Goal: Check status

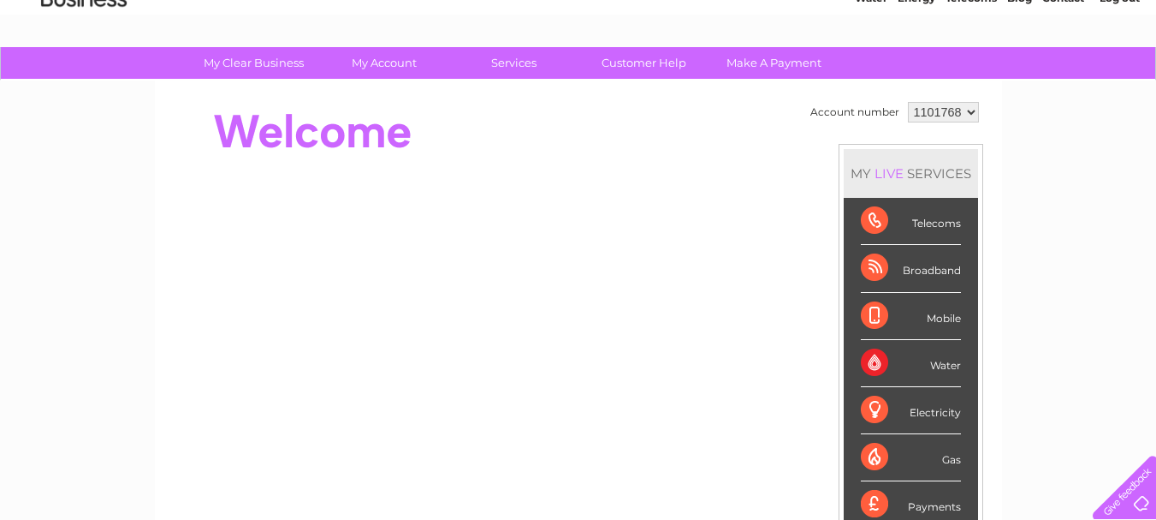
scroll to position [80, 0]
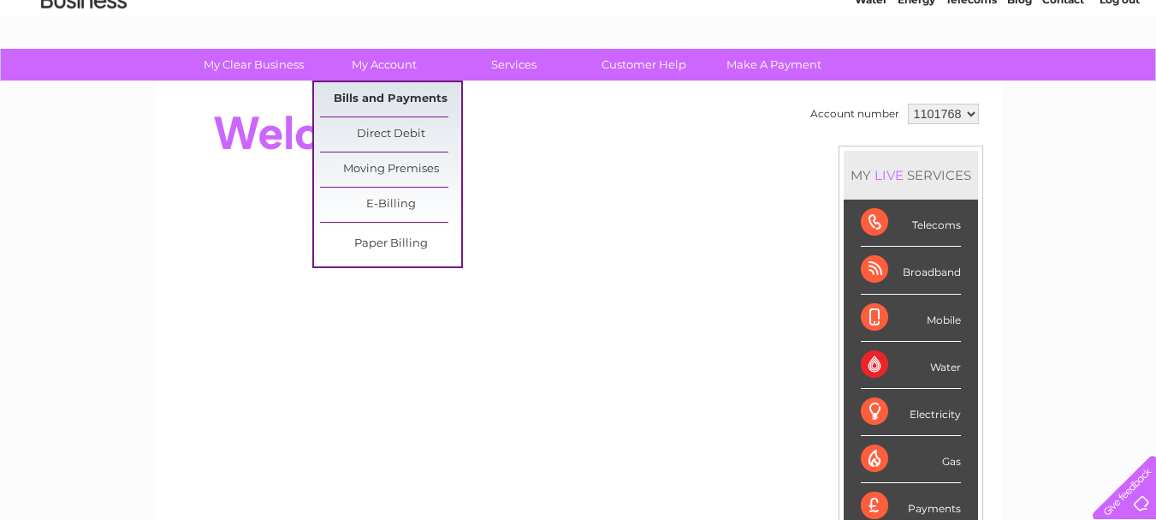
click at [372, 93] on link "Bills and Payments" at bounding box center [390, 99] width 141 height 34
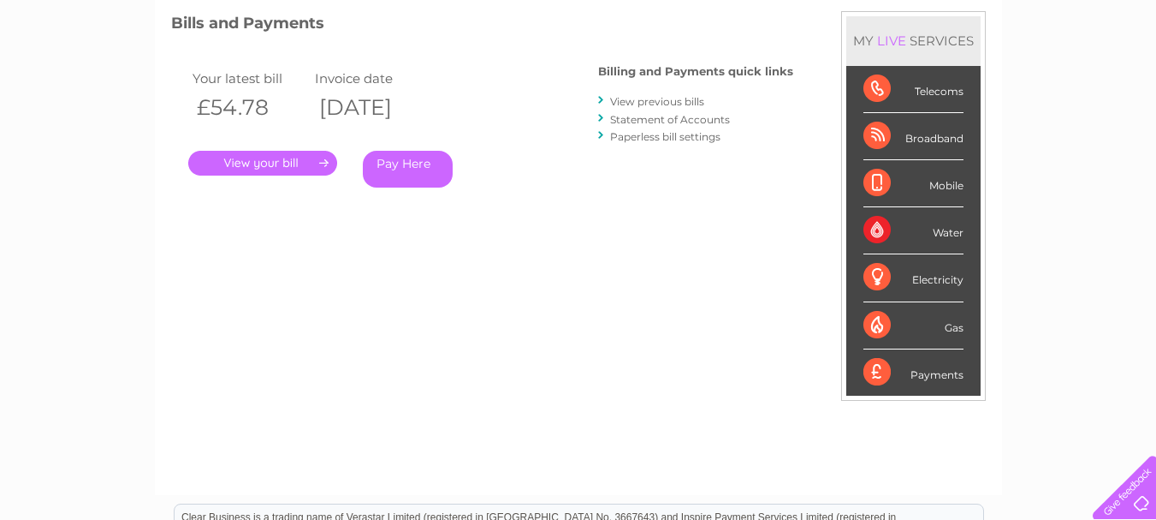
scroll to position [237, 0]
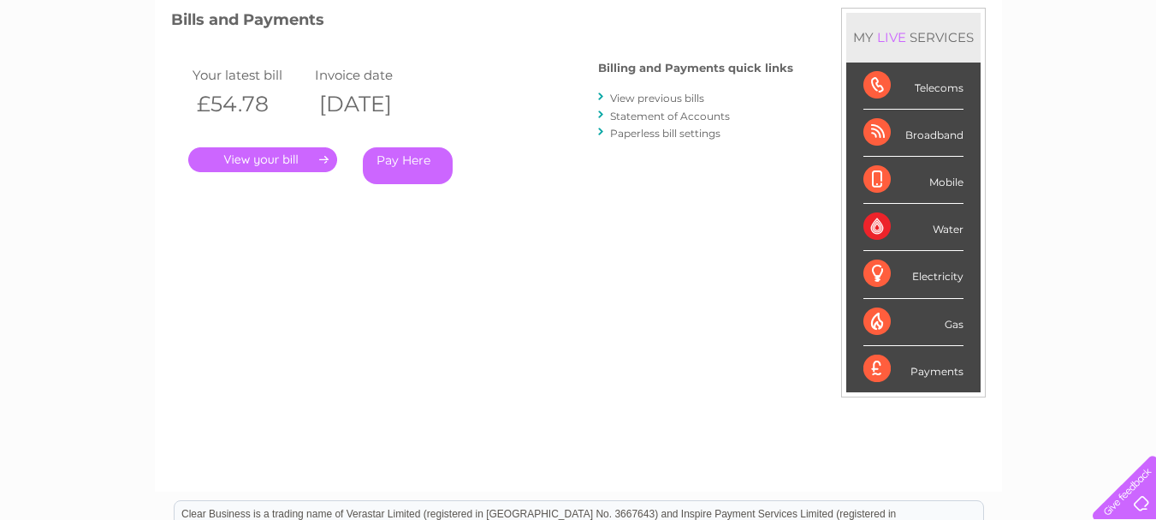
click at [701, 116] on link "Statement of Accounts" at bounding box center [670, 116] width 120 height 13
